Goal: Task Accomplishment & Management: Manage account settings

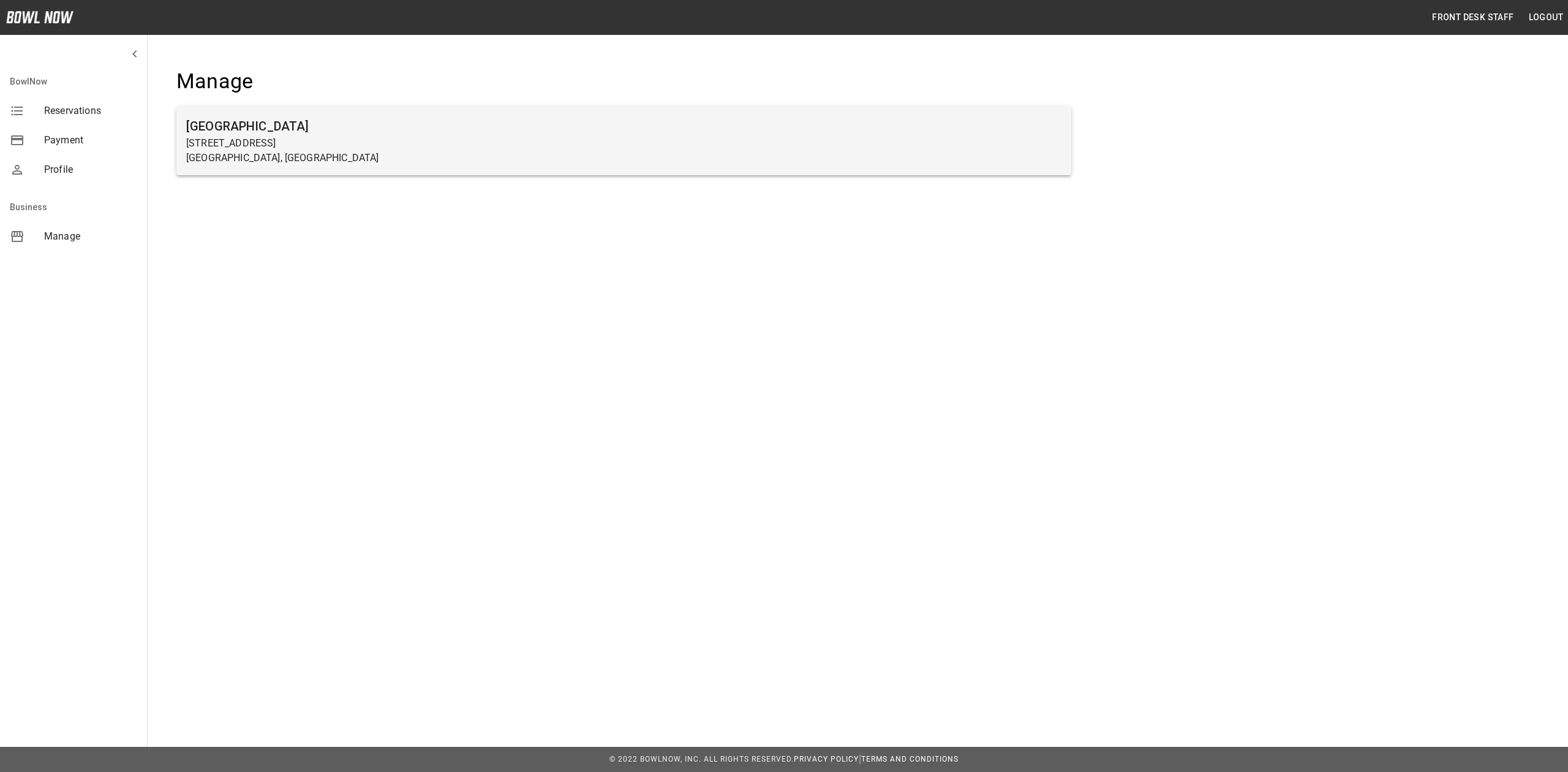
click at [333, 158] on p "Farmington, MN" at bounding box center [624, 158] width 875 height 15
click at [275, 133] on h6 "[GEOGRAPHIC_DATA]" at bounding box center [624, 126] width 875 height 20
click at [289, 140] on p "27 5th Street" at bounding box center [624, 143] width 875 height 15
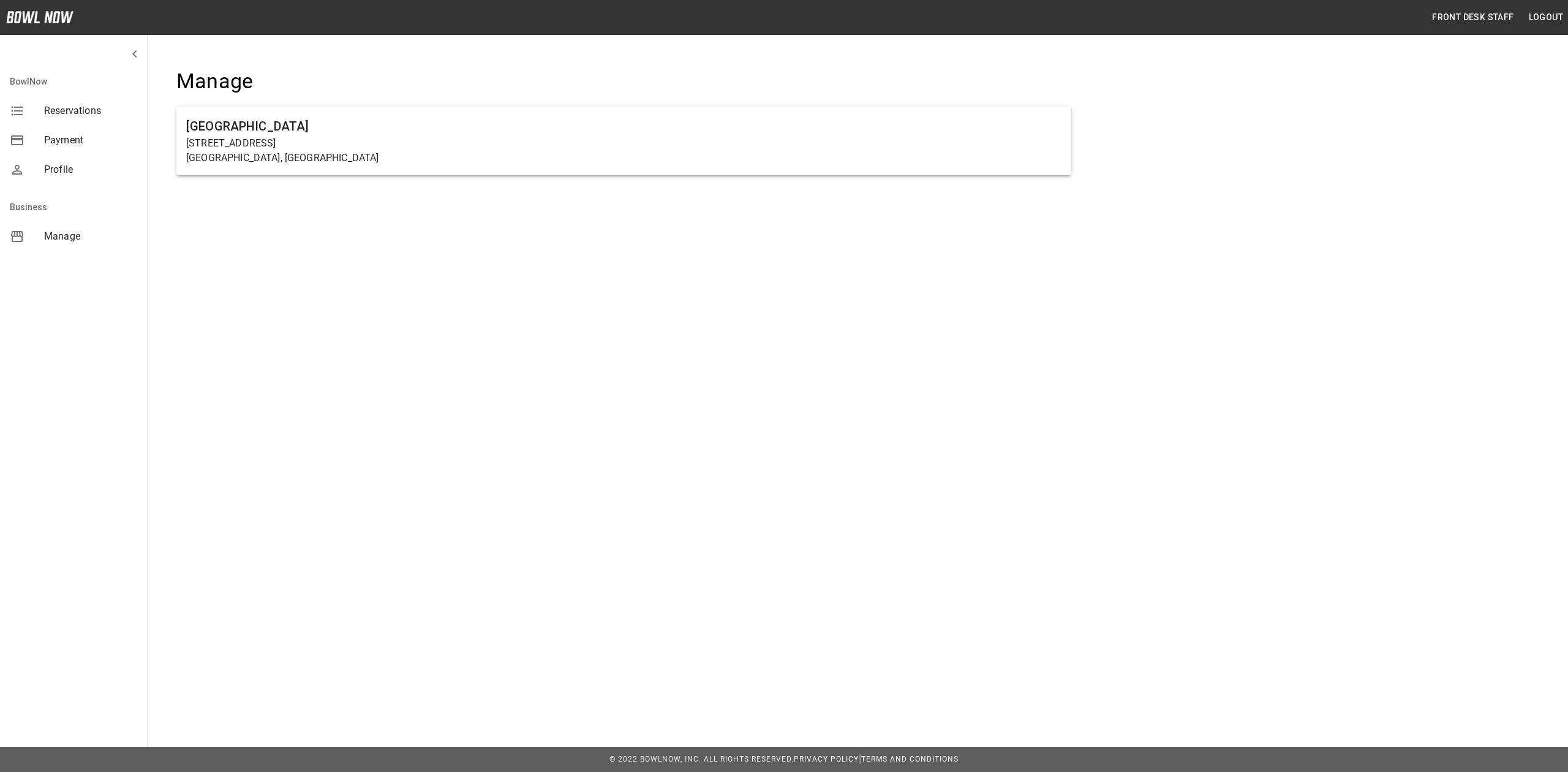
click at [375, 65] on div "Manage Farmington Lanes 27 5th Street Farmington, MN" at bounding box center [624, 129] width 934 height 160
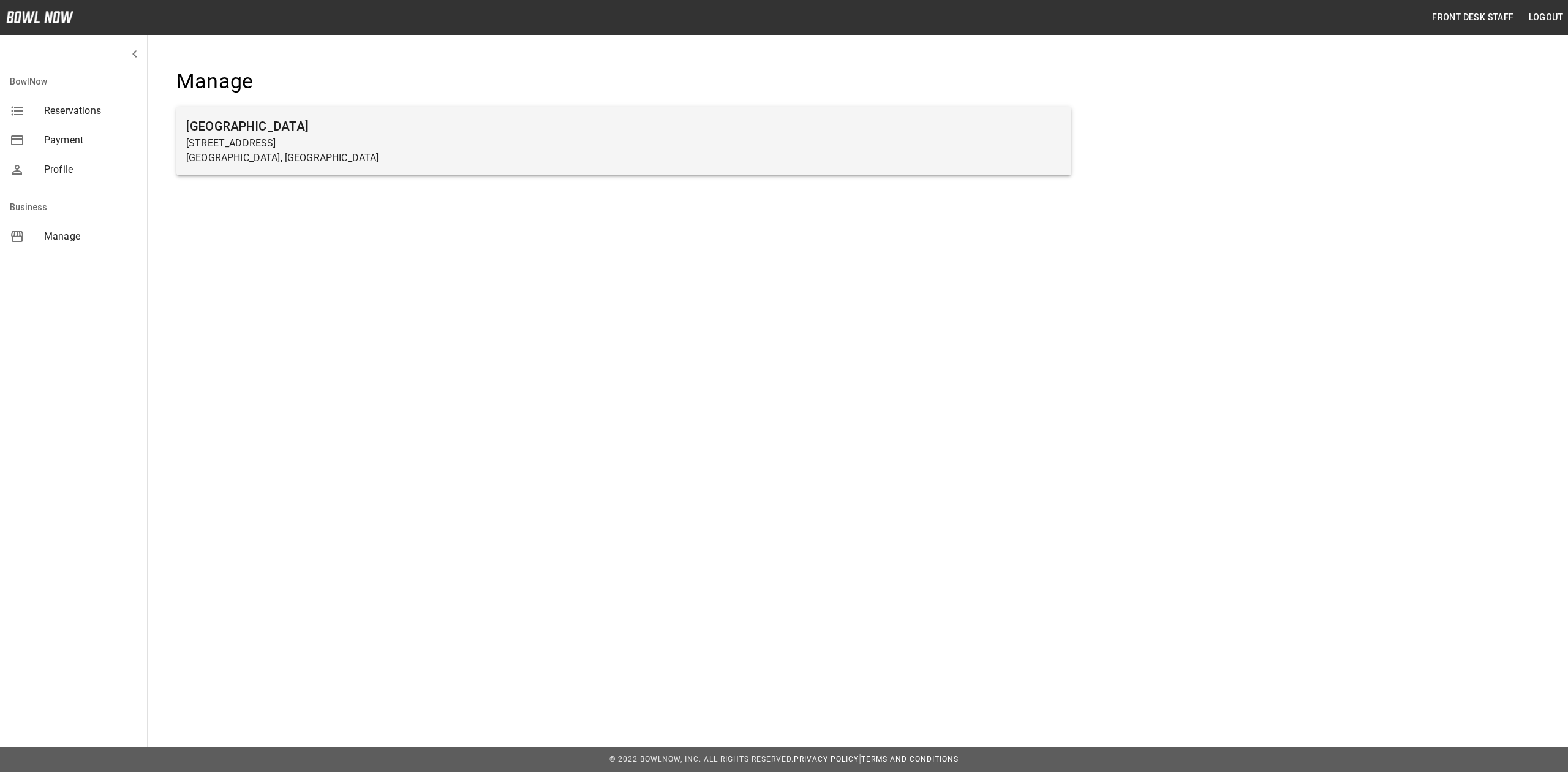
click at [375, 147] on p "27 5th Street" at bounding box center [624, 143] width 875 height 15
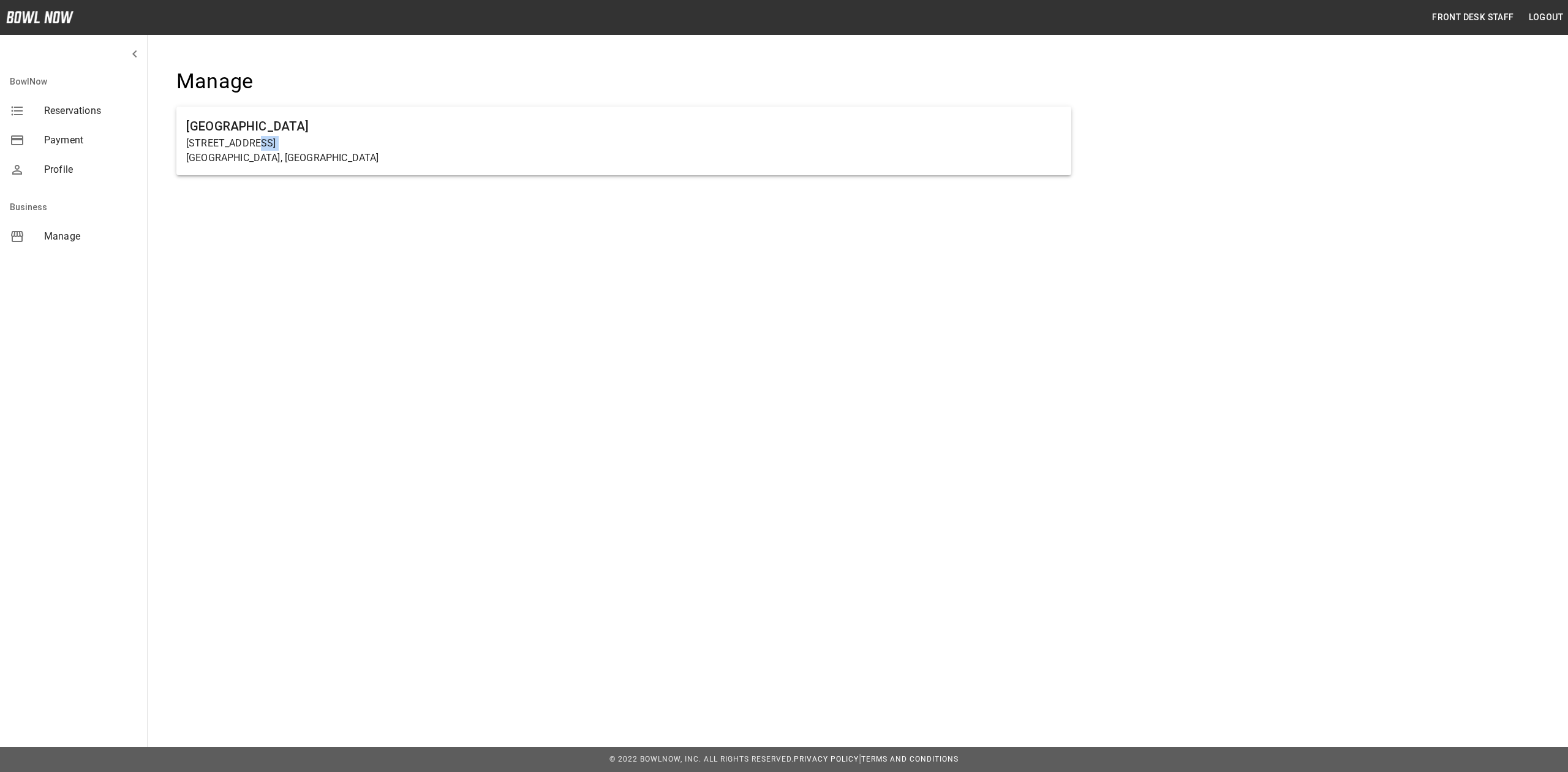
drag, startPoint x: 375, startPoint y: 147, endPoint x: 378, endPoint y: 178, distance: 31.1
click at [375, 147] on p "27 5th Street" at bounding box center [624, 143] width 875 height 15
click at [382, 353] on div "Front Desk Staff Logout BowlNow Reservations Payment Profile Business Manage Ma…" at bounding box center [784, 386] width 1568 height 772
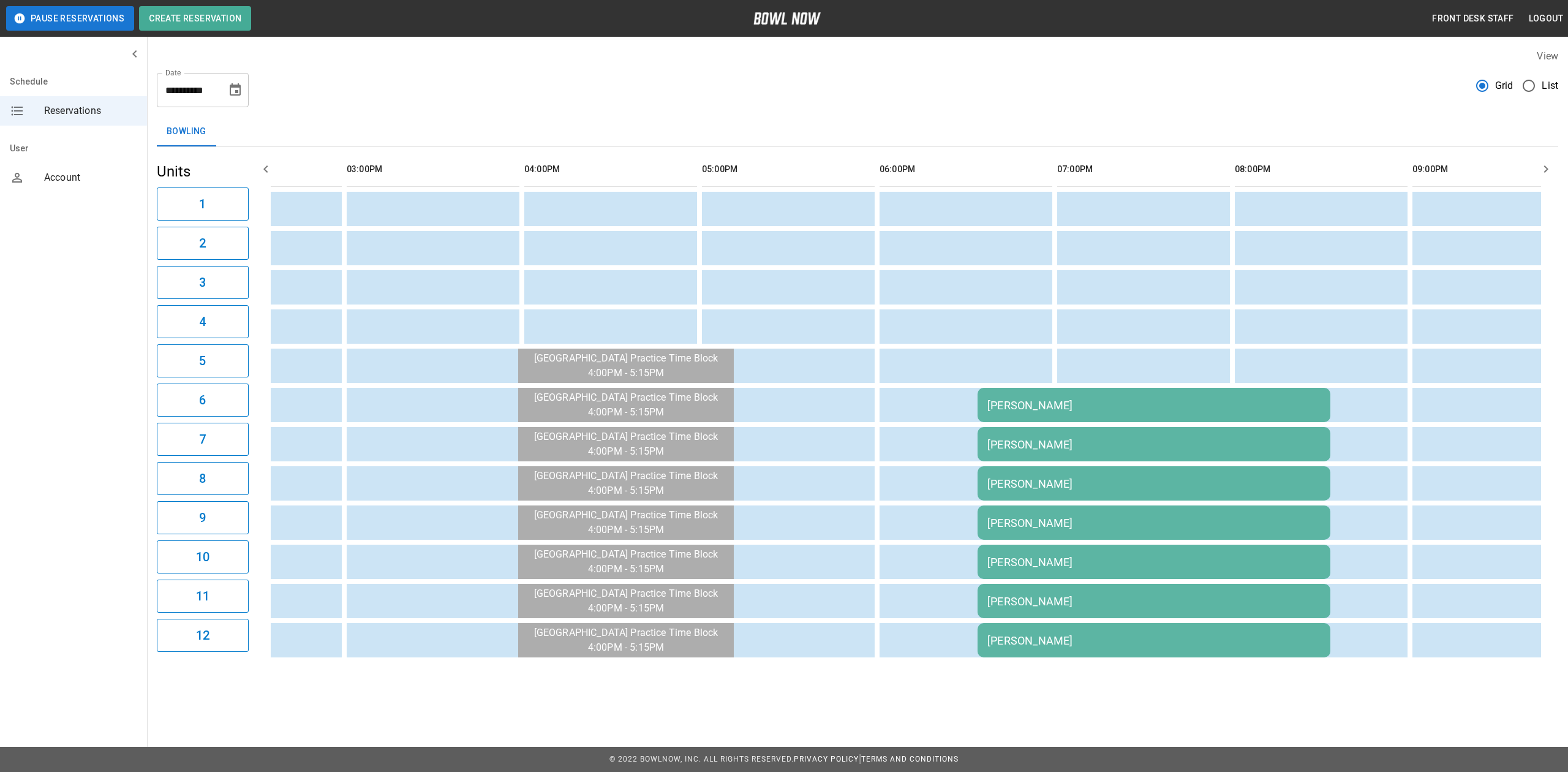
scroll to position [0, 509]
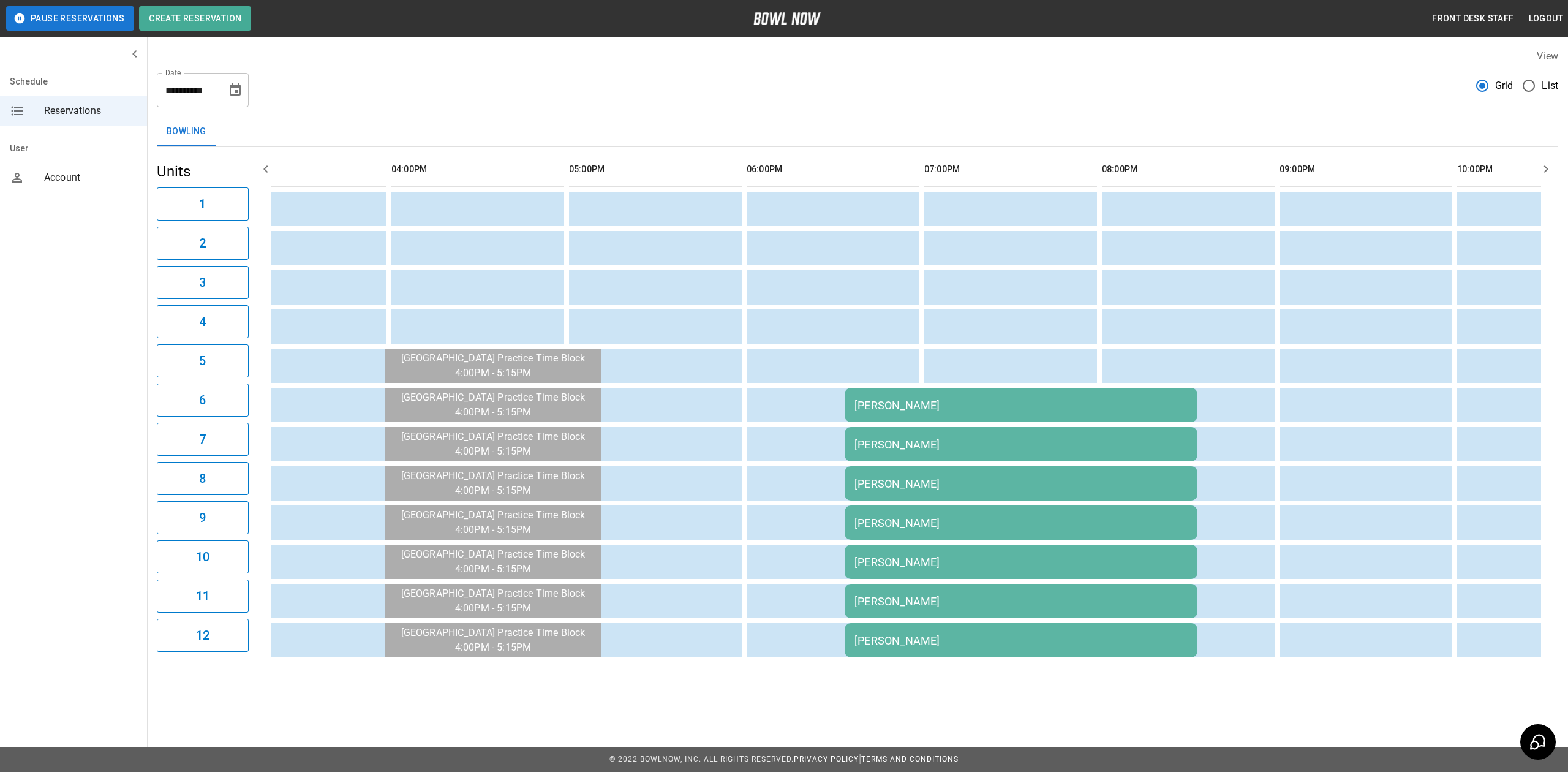
scroll to position [0, 778]
